Goal: Task Accomplishment & Management: Manage account settings

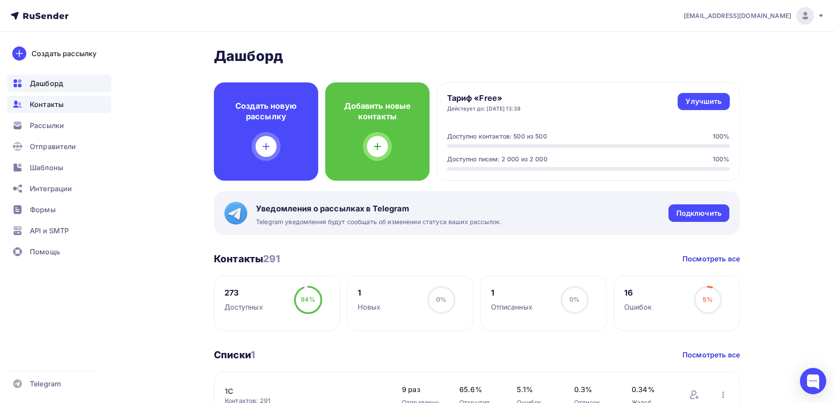
click at [51, 102] on span "Контакты" at bounding box center [47, 104] width 34 height 11
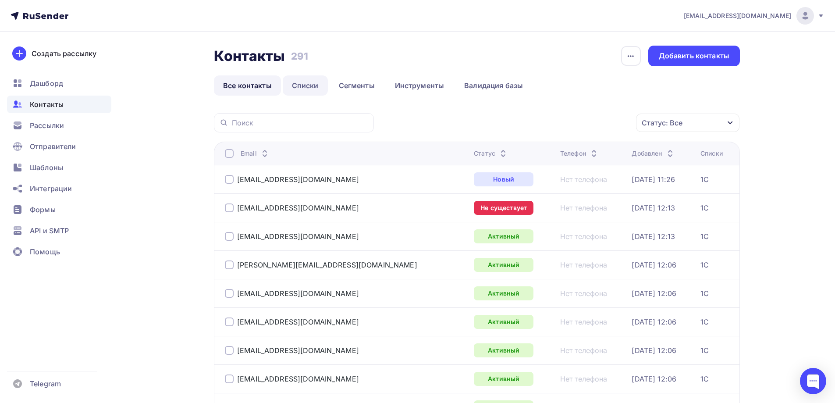
click at [304, 88] on link "Списки" at bounding box center [305, 85] width 45 height 20
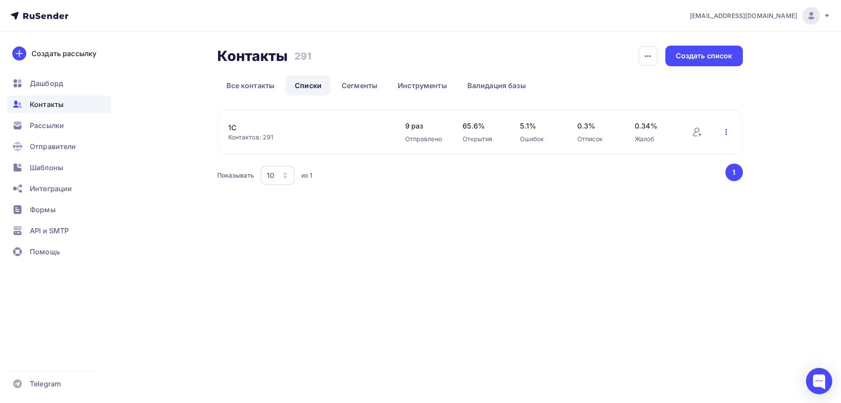
click at [726, 133] on icon "button" at bounding box center [726, 132] width 11 height 11
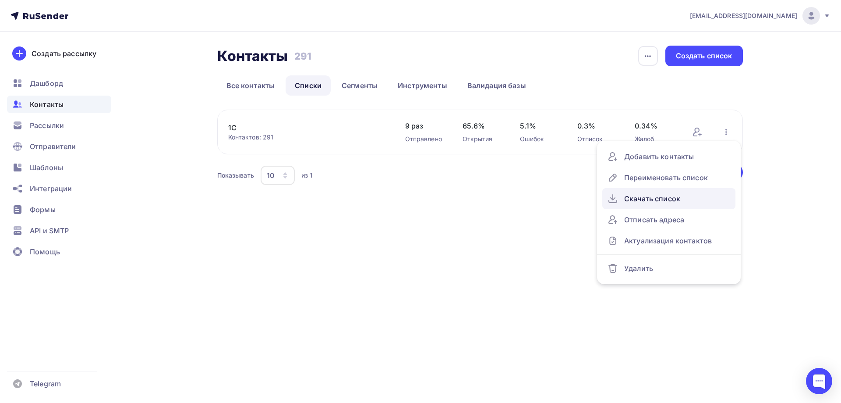
click at [666, 203] on div "Скачать список" at bounding box center [669, 198] width 123 height 14
